Goal: Task Accomplishment & Management: Use online tool/utility

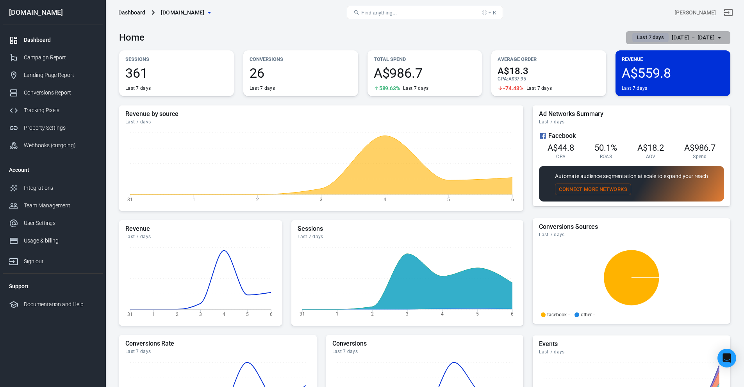
click at [638, 39] on span "Last 7 days" at bounding box center [650, 38] width 33 height 8
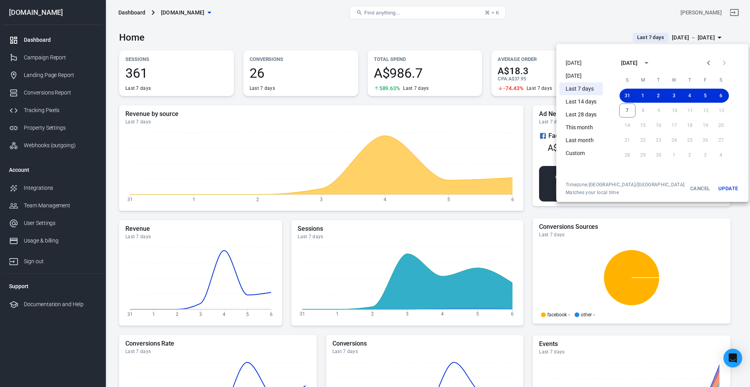
click at [580, 62] on li "[DATE]" at bounding box center [580, 63] width 43 height 13
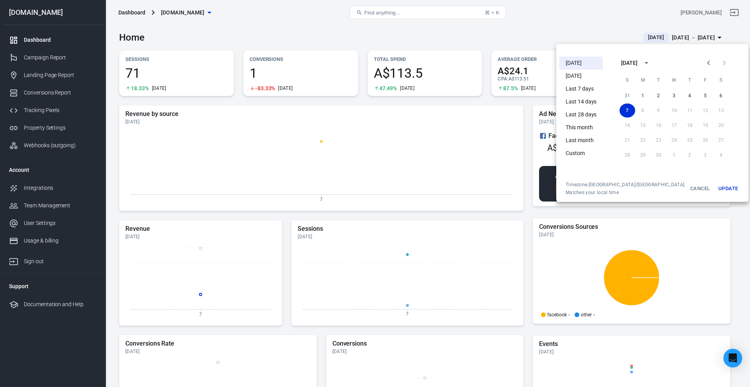
click at [441, 37] on div at bounding box center [375, 193] width 750 height 387
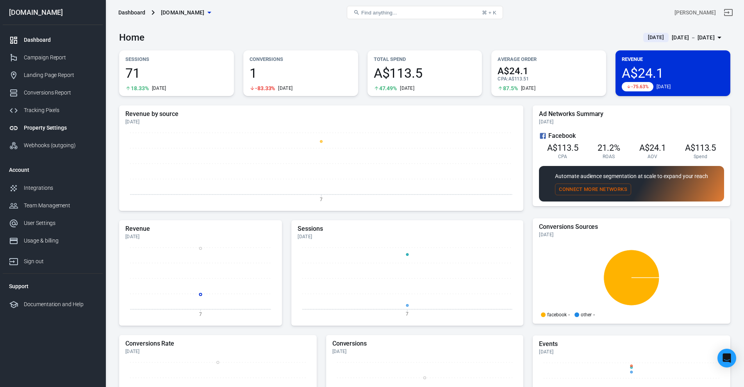
click at [50, 121] on link "Property Settings" at bounding box center [53, 128] width 100 height 18
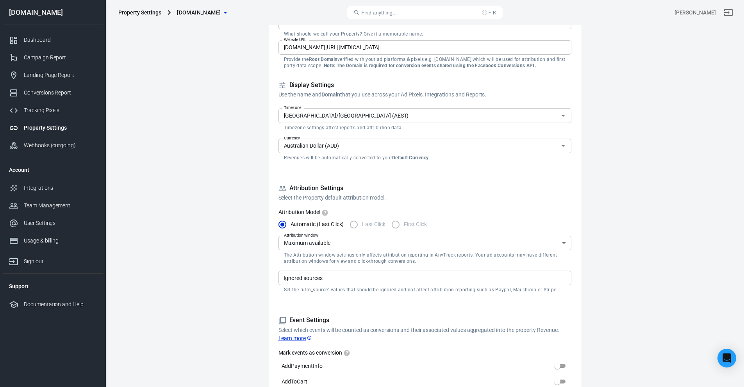
scroll to position [91, 0]
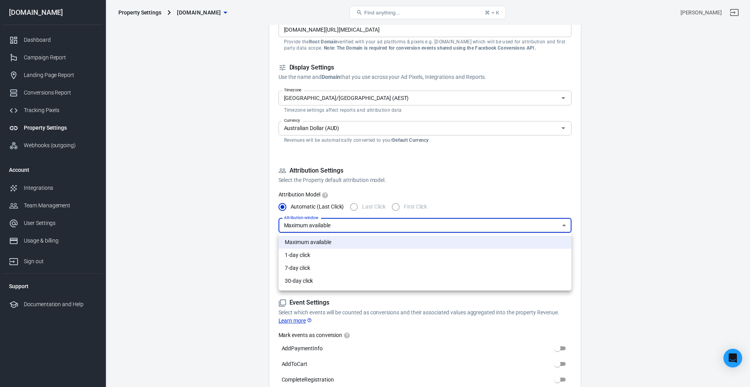
click at [393, 225] on div at bounding box center [375, 193] width 750 height 387
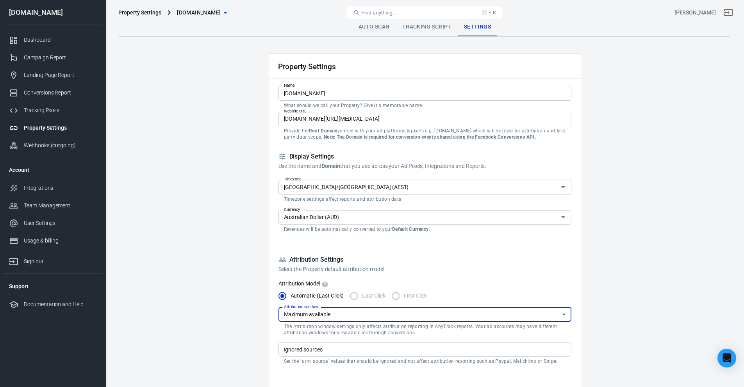
scroll to position [0, 0]
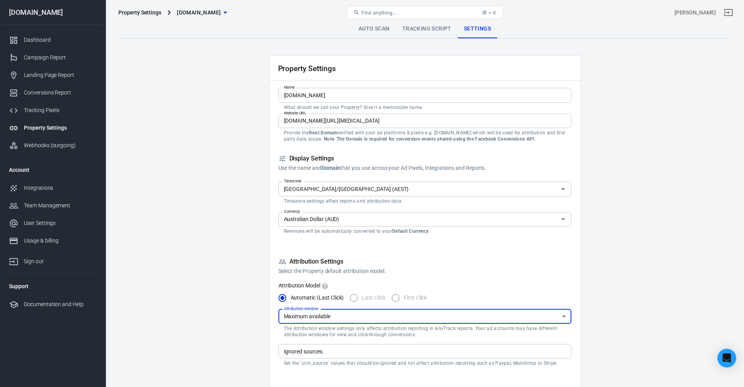
click at [370, 24] on div "Property Settings [DOMAIN_NAME] Find anything... ⌘ + K [PERSON_NAME]" at bounding box center [425, 12] width 638 height 25
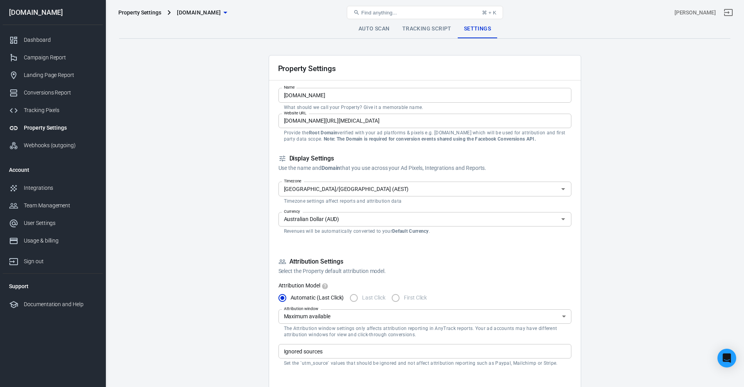
click at [373, 27] on link "Auto Scan" at bounding box center [374, 29] width 44 height 19
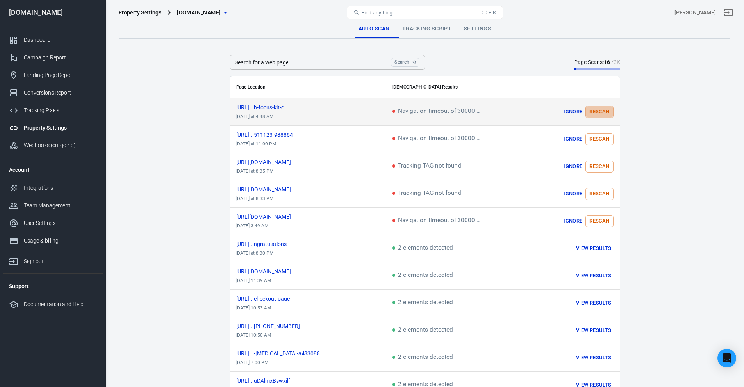
click at [601, 111] on button "Rescan" at bounding box center [599, 112] width 28 height 12
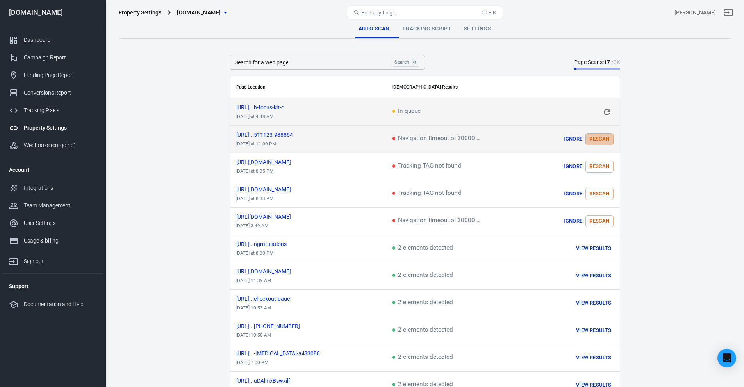
click at [591, 138] on button "Rescan" at bounding box center [599, 139] width 28 height 12
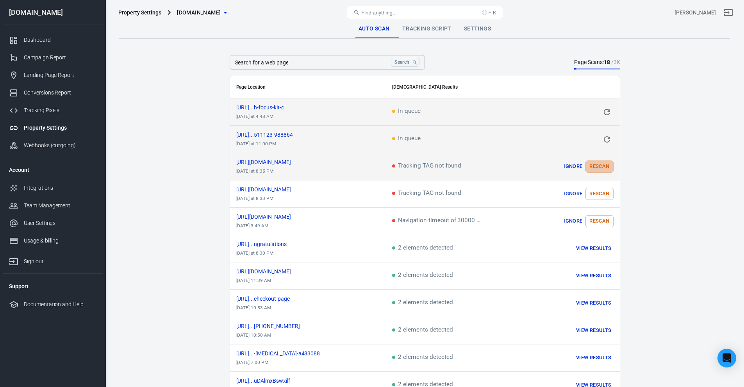
click at [604, 169] on button "Rescan" at bounding box center [599, 166] width 28 height 12
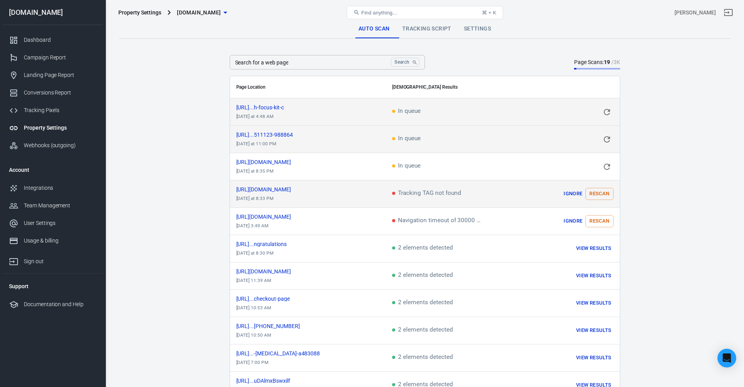
click at [603, 189] on button "Rescan" at bounding box center [599, 194] width 28 height 12
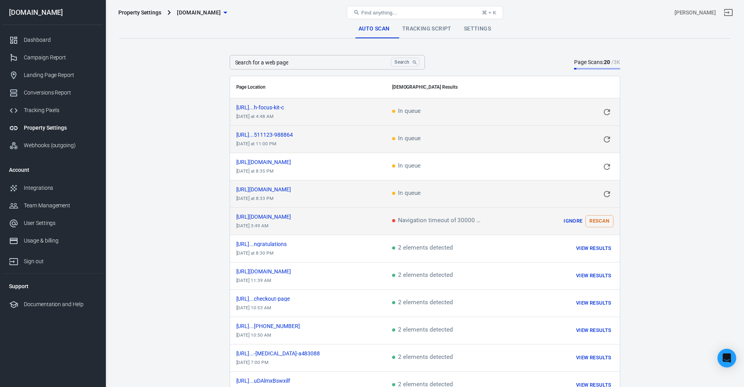
click at [602, 220] on button "Rescan" at bounding box center [599, 221] width 28 height 12
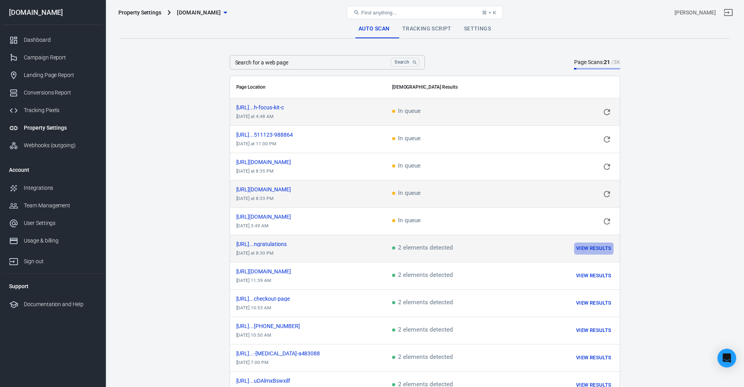
click at [588, 242] on button "View Results" at bounding box center [593, 248] width 39 height 12
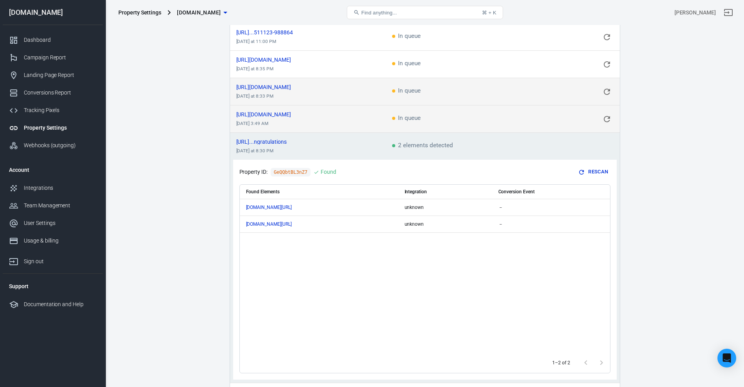
scroll to position [182, 0]
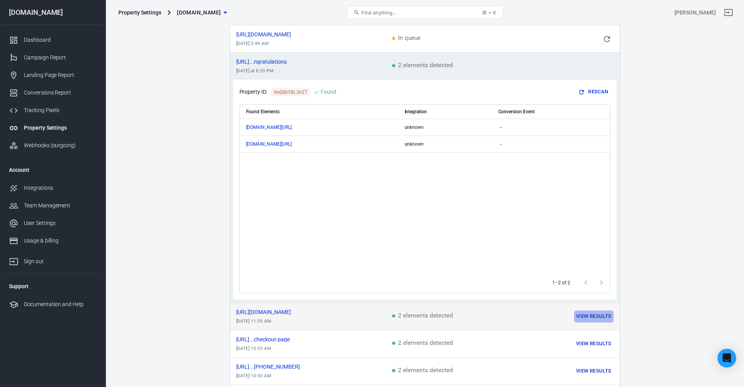
click at [596, 310] on button "View Results" at bounding box center [593, 316] width 39 height 12
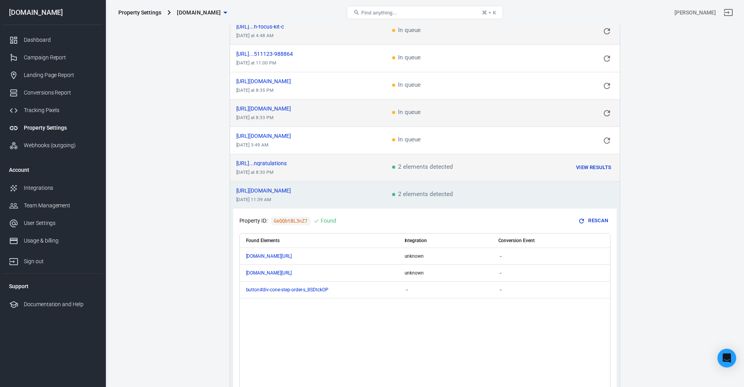
scroll to position [0, 0]
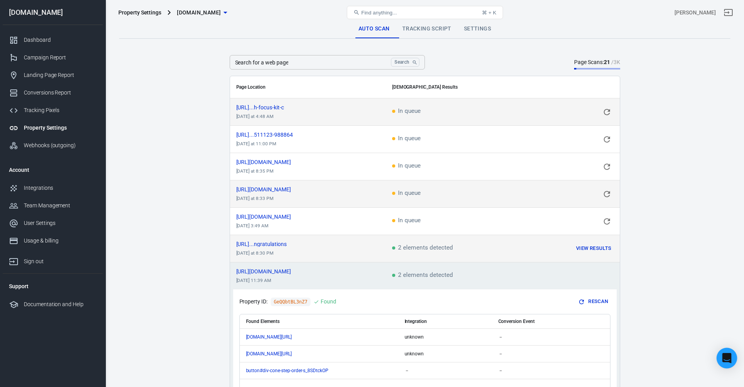
click at [729, 359] on icon "Open Intercom Messenger" at bounding box center [726, 358] width 9 height 10
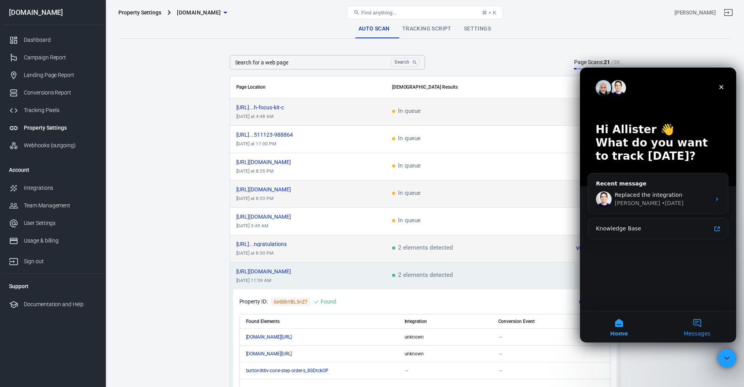
click at [694, 321] on button "Messages" at bounding box center [697, 326] width 78 height 31
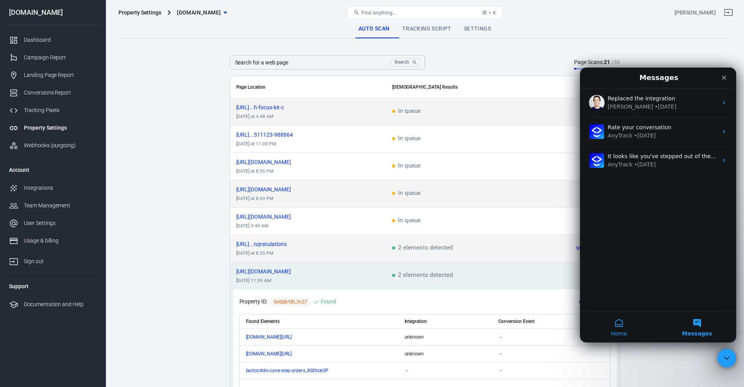
click at [620, 342] on button "Home" at bounding box center [619, 326] width 78 height 31
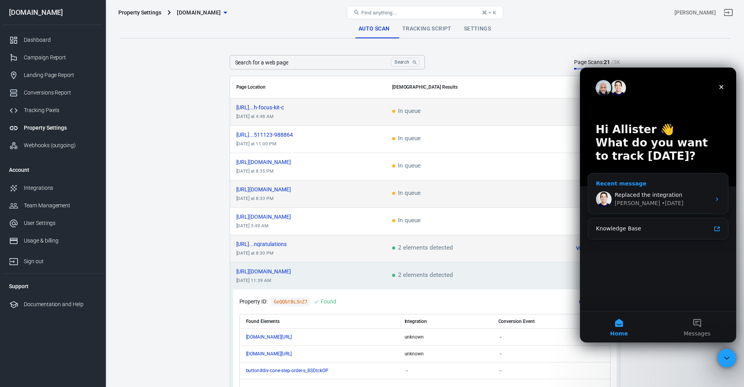
click at [669, 197] on span "Replaced the integration" at bounding box center [649, 195] width 68 height 6
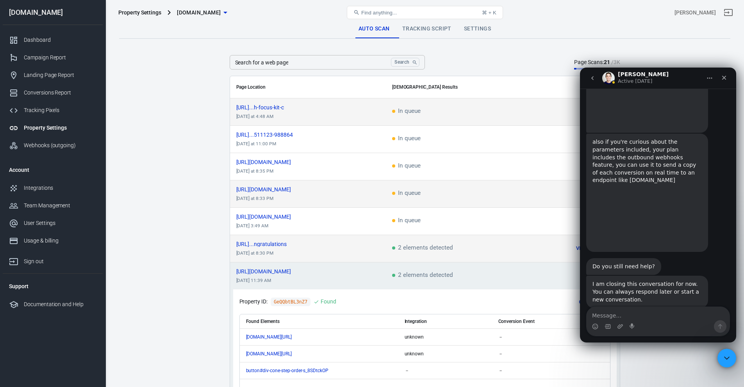
scroll to position [2395, 0]
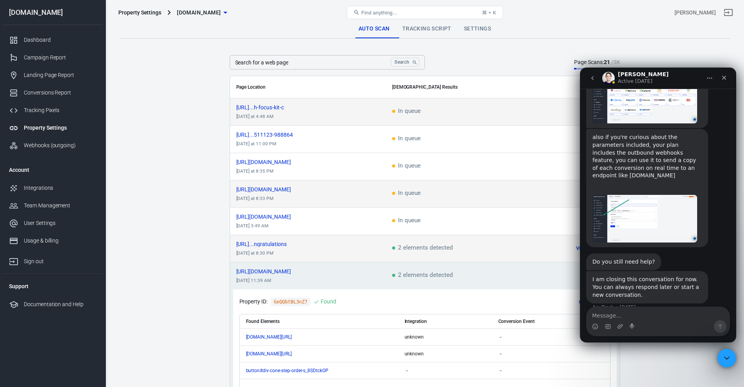
click at [702, 83] on div "[PERSON_NAME] Active [DATE]" at bounding box center [658, 78] width 146 height 15
click at [707, 77] on icon "Home" at bounding box center [709, 78] width 6 height 6
click at [589, 80] on button "go back" at bounding box center [592, 78] width 15 height 15
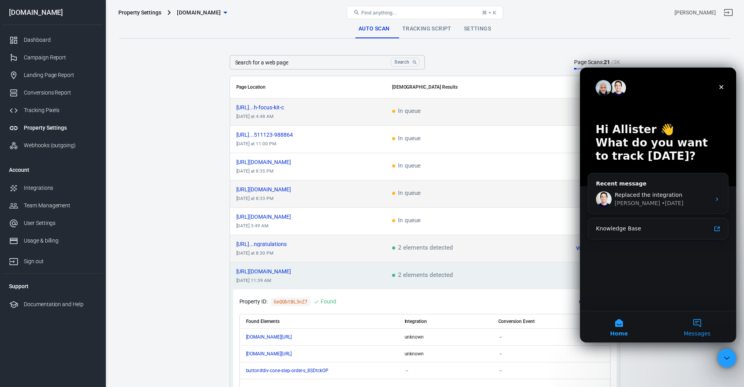
click at [698, 322] on button "Messages" at bounding box center [697, 326] width 78 height 31
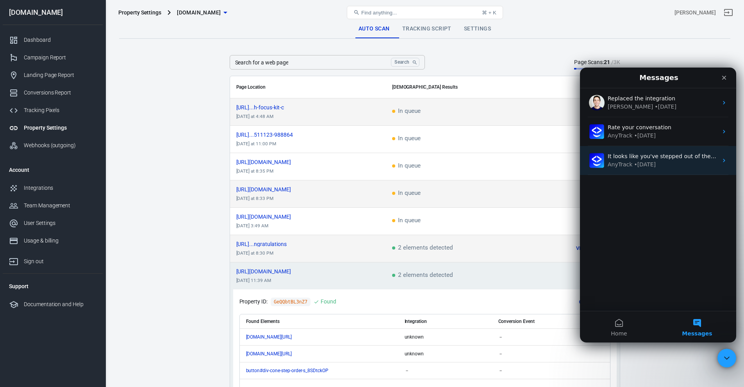
click at [652, 165] on div "AnyTrack • [DATE]" at bounding box center [663, 164] width 110 height 8
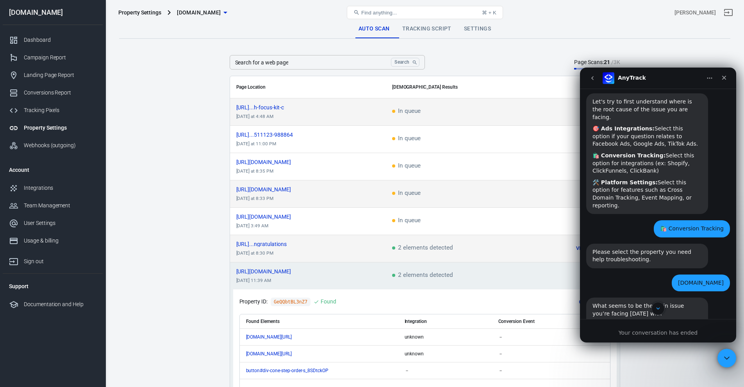
scroll to position [91, 0]
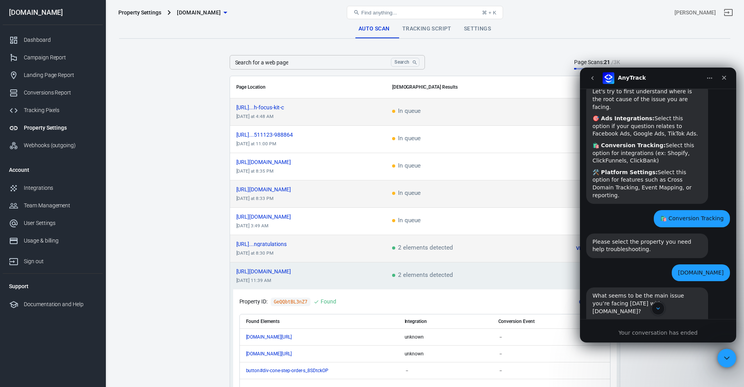
click at [705, 78] on button "Home" at bounding box center [709, 78] width 15 height 15
click at [595, 76] on icon "go back" at bounding box center [592, 78] width 6 height 6
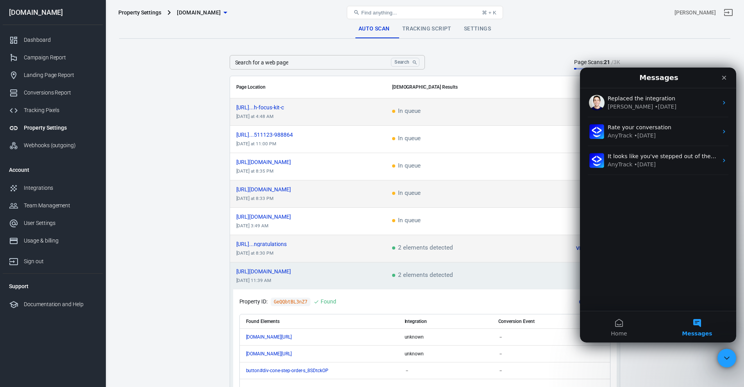
scroll to position [0, 0]
click at [619, 317] on button "Home" at bounding box center [619, 326] width 78 height 31
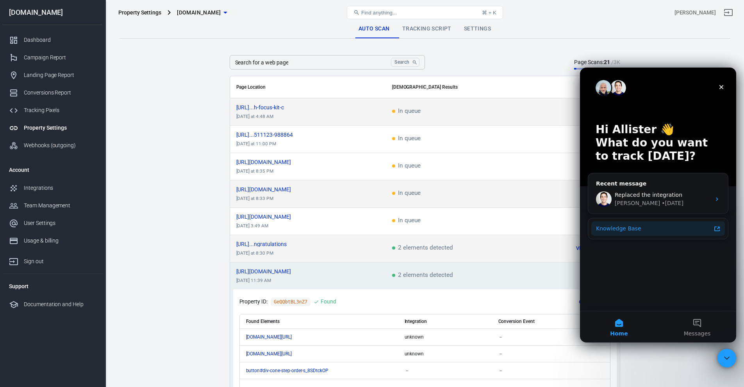
click at [695, 222] on div "Knowledge Base" at bounding box center [658, 228] width 134 height 14
click at [611, 90] on img "Intercom messenger" at bounding box center [618, 88] width 16 height 16
click at [636, 162] on p "What do you want to track [DATE]?" at bounding box center [657, 149] width 125 height 27
click at [638, 181] on div "Recent message" at bounding box center [658, 184] width 124 height 8
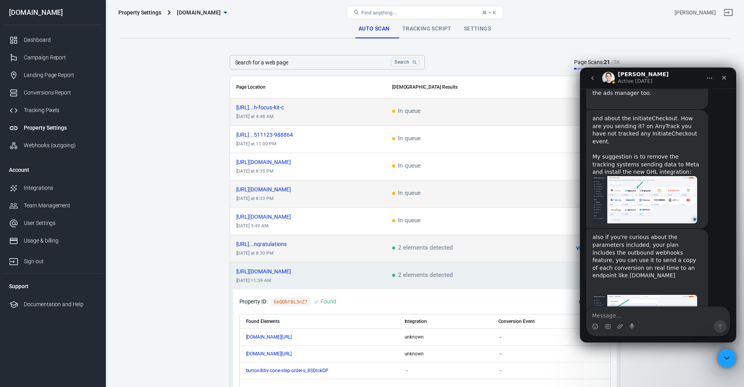
scroll to position [2395, 0]
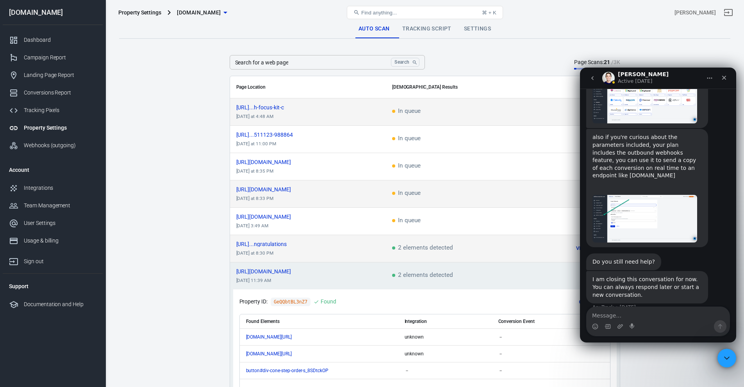
click at [707, 79] on icon "Home" at bounding box center [709, 78] width 6 height 6
click at [721, 353] on icon "Close Intercom Messenger" at bounding box center [725, 356] width 9 height 9
